Goal: Navigation & Orientation: Find specific page/section

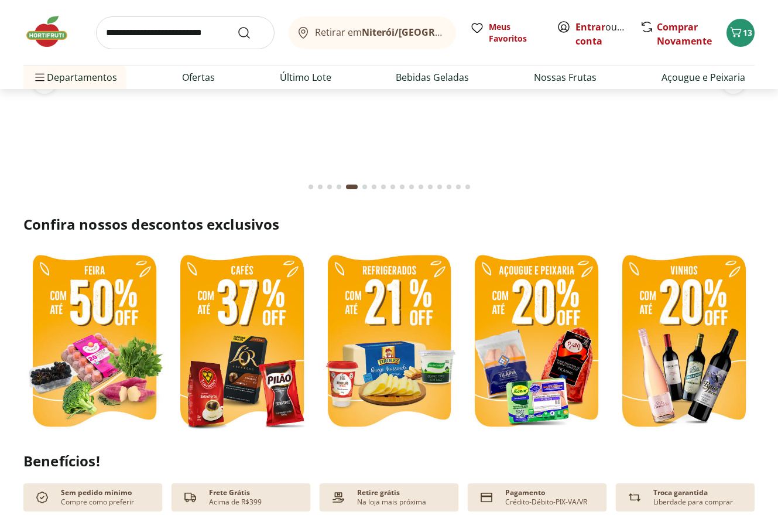
scroll to position [117, 0]
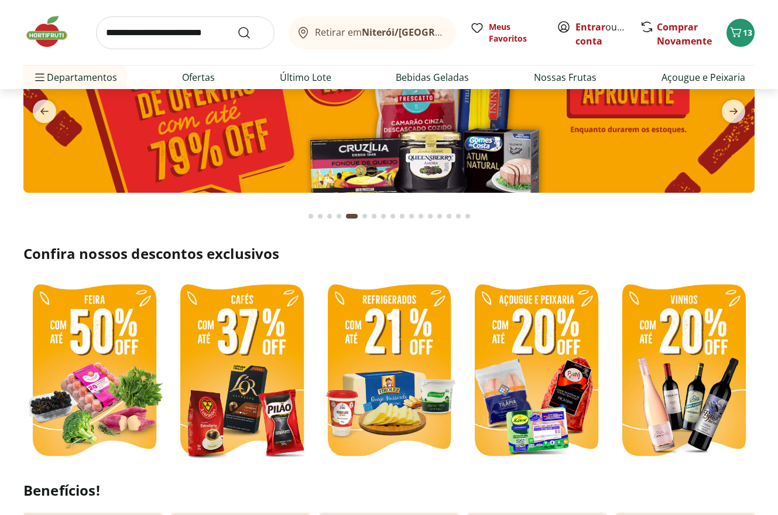
click at [54, 30] on img at bounding box center [52, 31] width 59 height 35
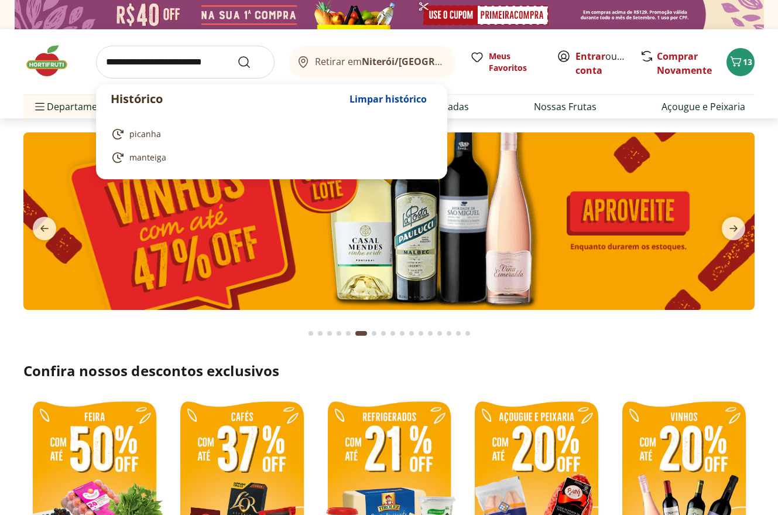
click at [158, 59] on input "search" at bounding box center [185, 62] width 179 height 33
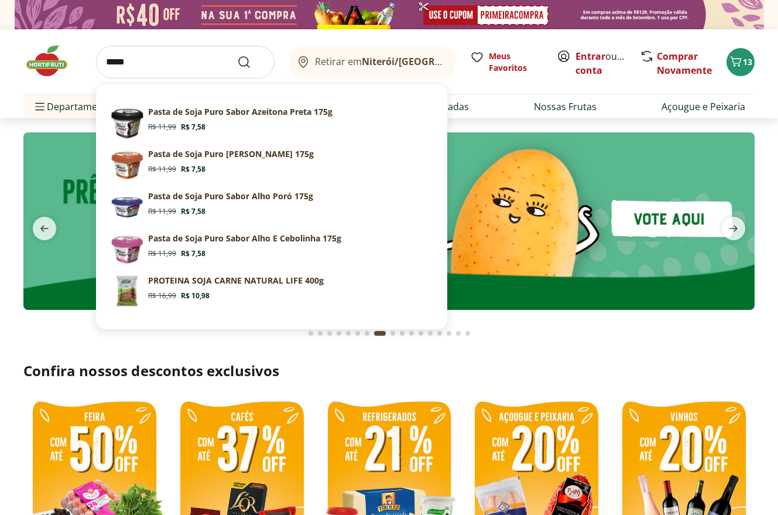
type input "*****"
click at [237, 55] on button "Submit Search" at bounding box center [251, 62] width 28 height 14
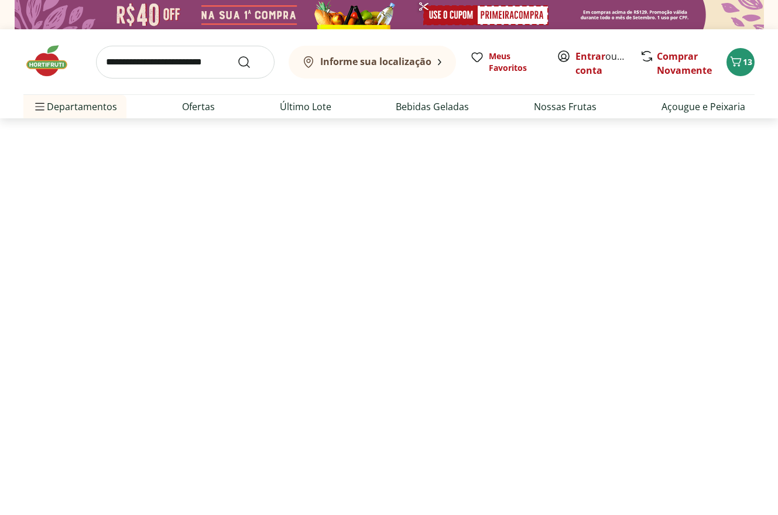
select select "**********"
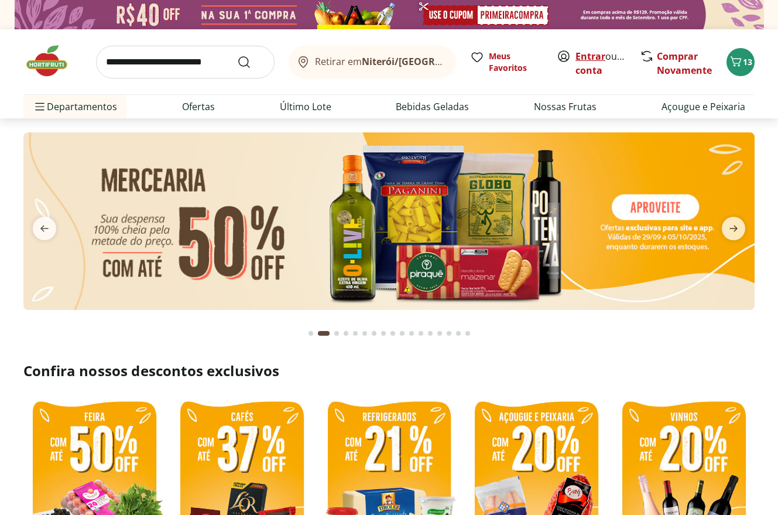
click at [598, 52] on link "Entrar" at bounding box center [591, 56] width 30 height 13
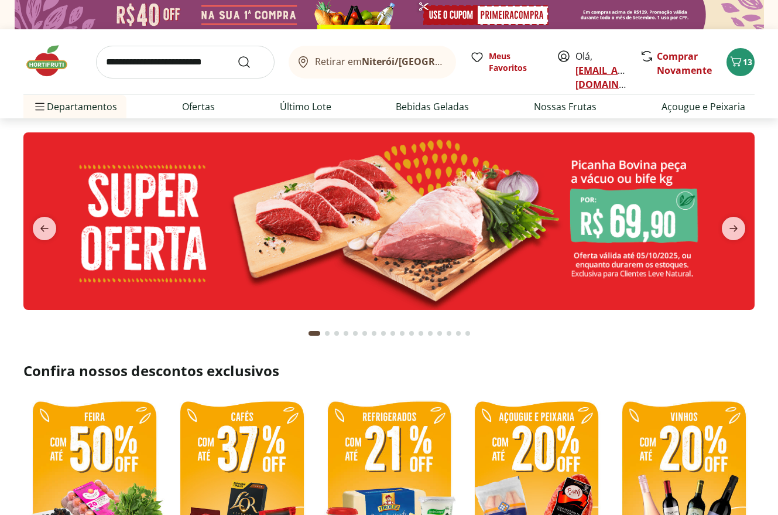
click at [580, 70] on link "[EMAIL_ADDRESS][DOMAIN_NAME]" at bounding box center [616, 77] width 81 height 27
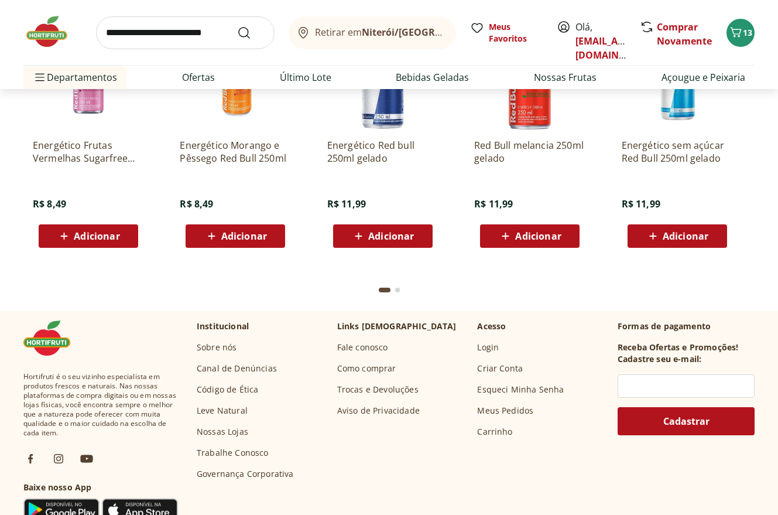
scroll to position [4462, 0]
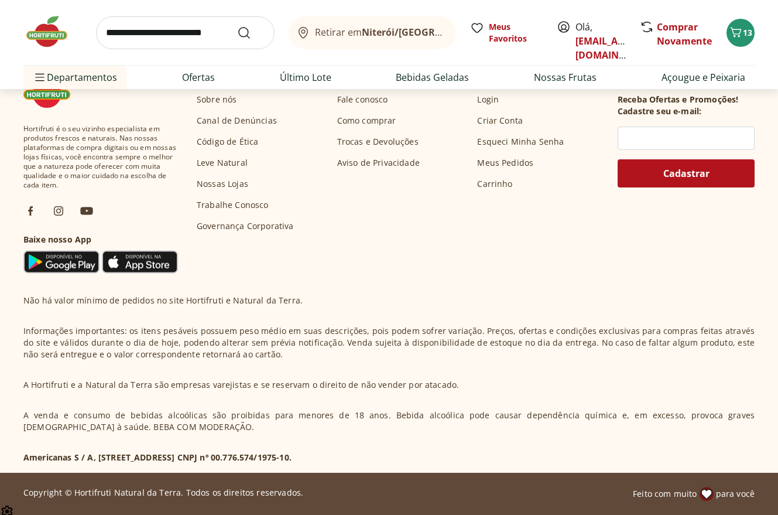
click at [241, 186] on link "Nossas Lojas" at bounding box center [223, 184] width 52 height 12
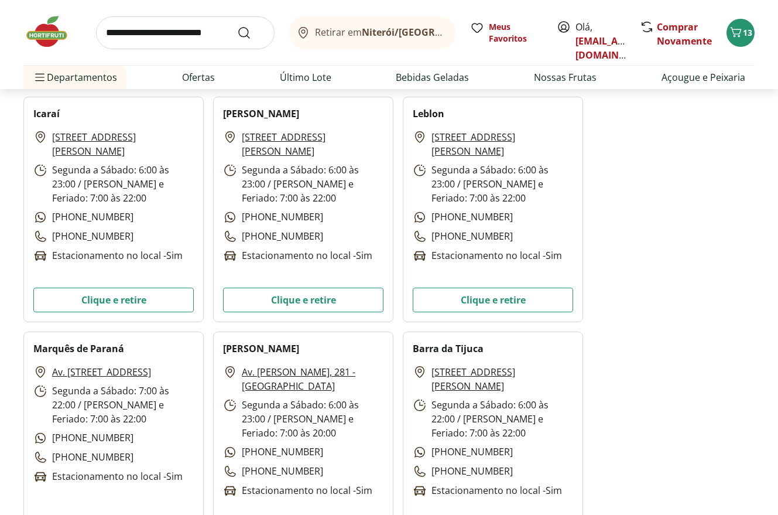
scroll to position [976, 0]
